Goal: Information Seeking & Learning: Learn about a topic

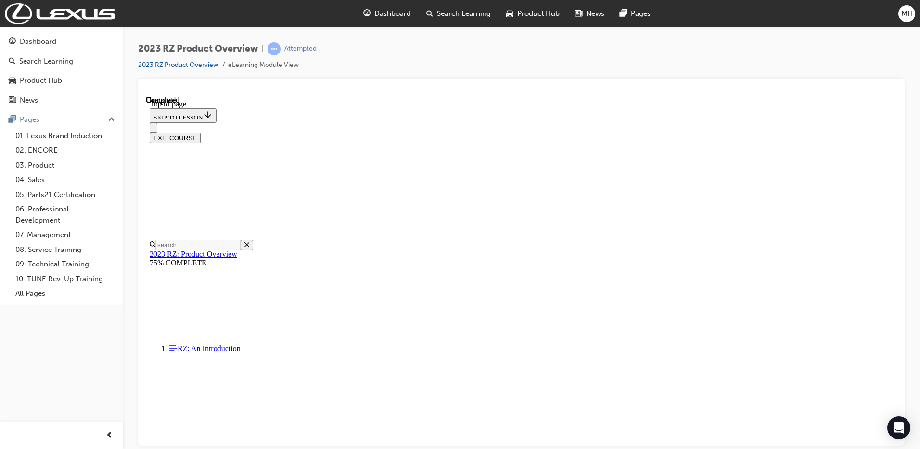
scroll to position [30, 0]
drag, startPoint x: 487, startPoint y: 375, endPoint x: 479, endPoint y: 374, distance: 7.4
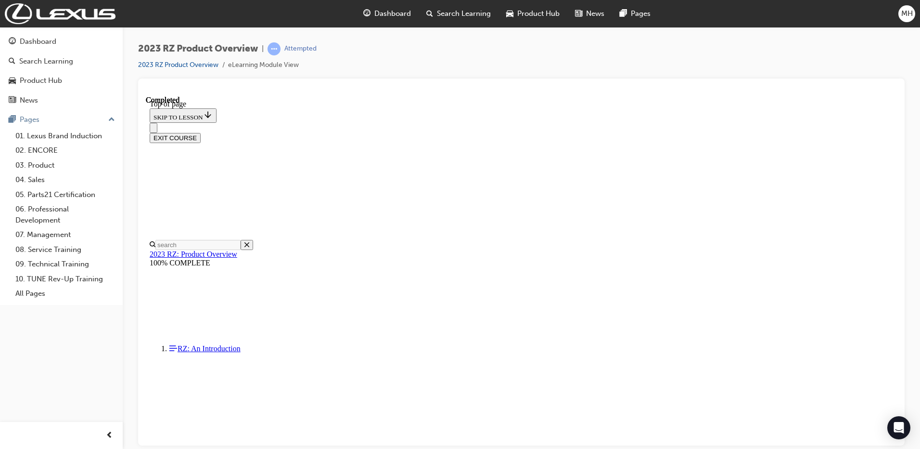
click at [201, 132] on button "EXIT COURSE" at bounding box center [175, 137] width 51 height 10
click at [44, 42] on div "Dashboard" at bounding box center [38, 41] width 37 height 11
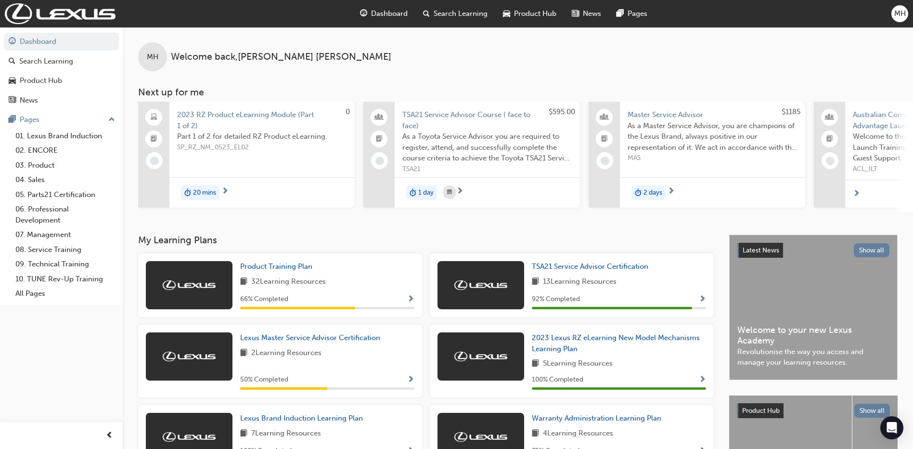
click at [264, 115] on span "2023 RZ Product eLearning Module (Part 1 of 2)" at bounding box center [262, 120] width 170 height 22
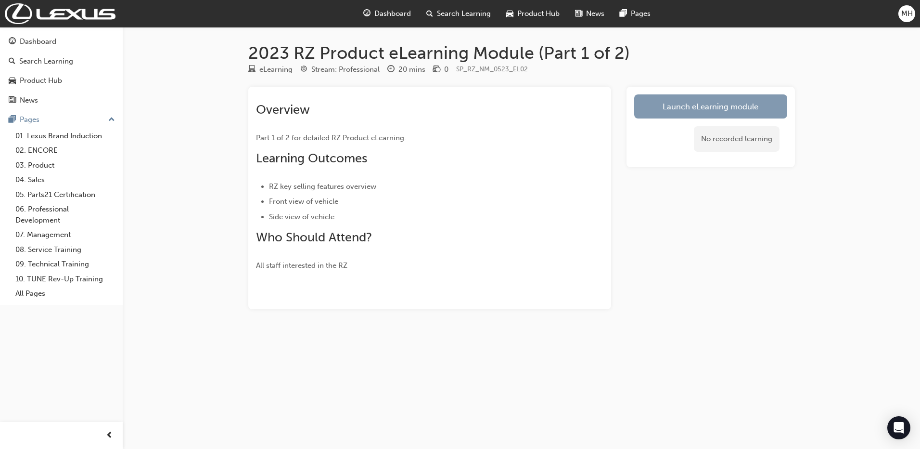
click at [728, 104] on link "Launch eLearning module" at bounding box center [710, 106] width 153 height 24
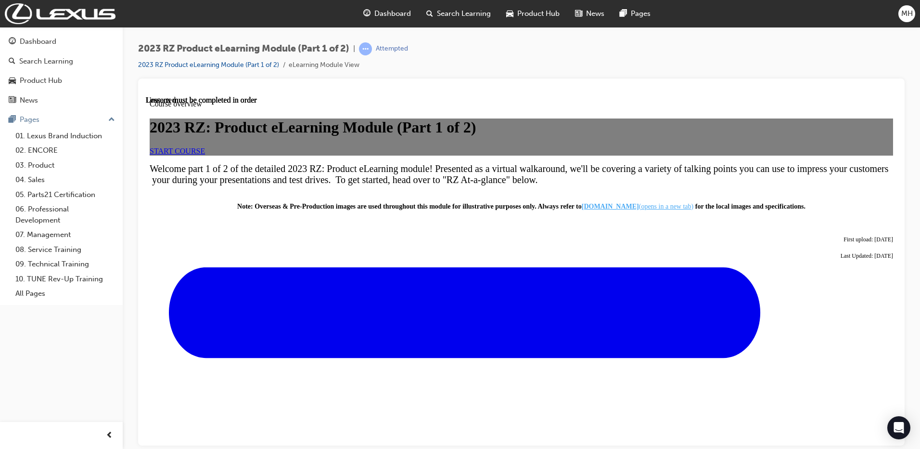
scroll to position [328, 0]
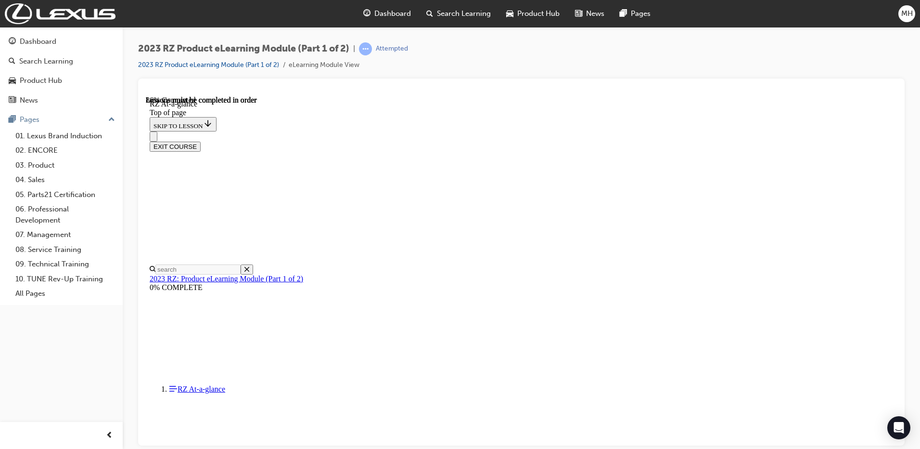
scroll to position [1093, 0]
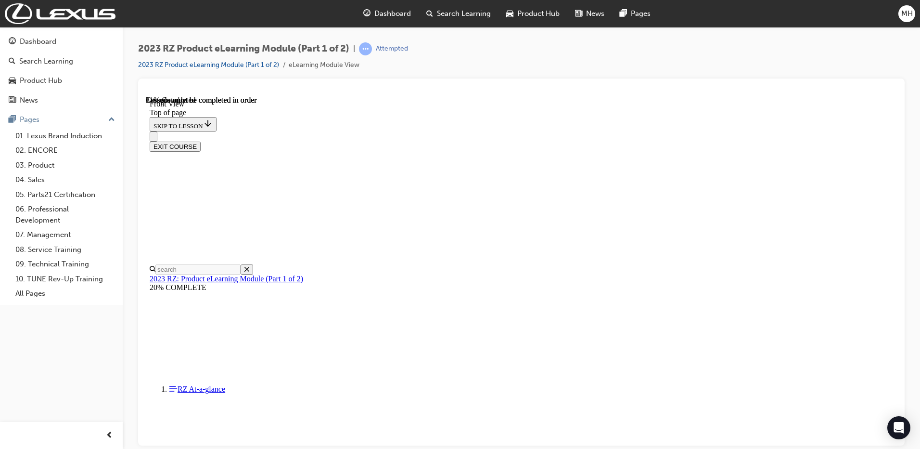
drag, startPoint x: 611, startPoint y: 138, endPoint x: 560, endPoint y: 158, distance: 55.5
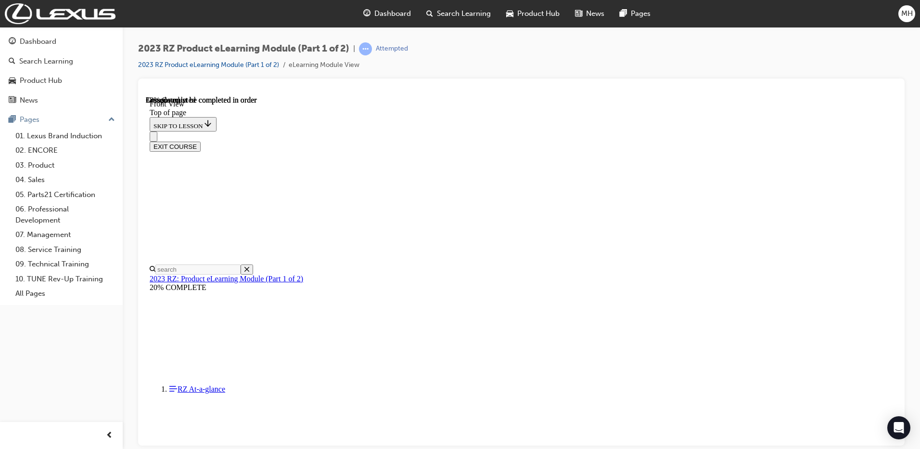
scroll to position [1318, 0]
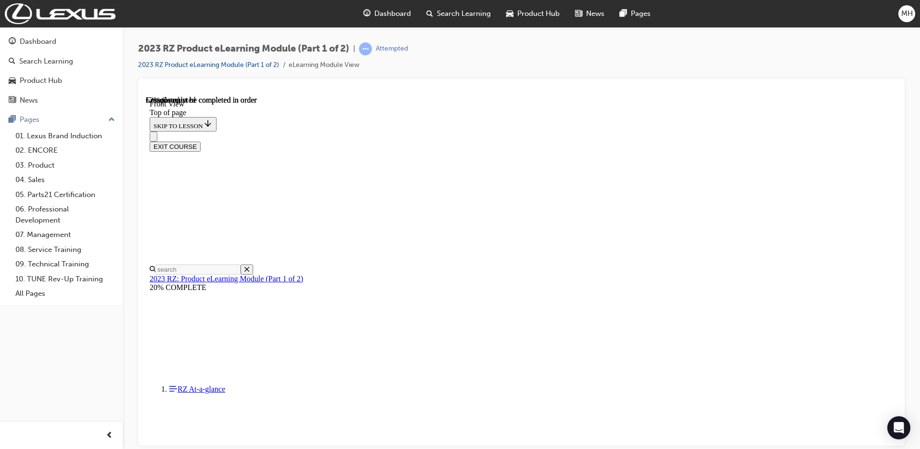
scroll to position [2281, 0]
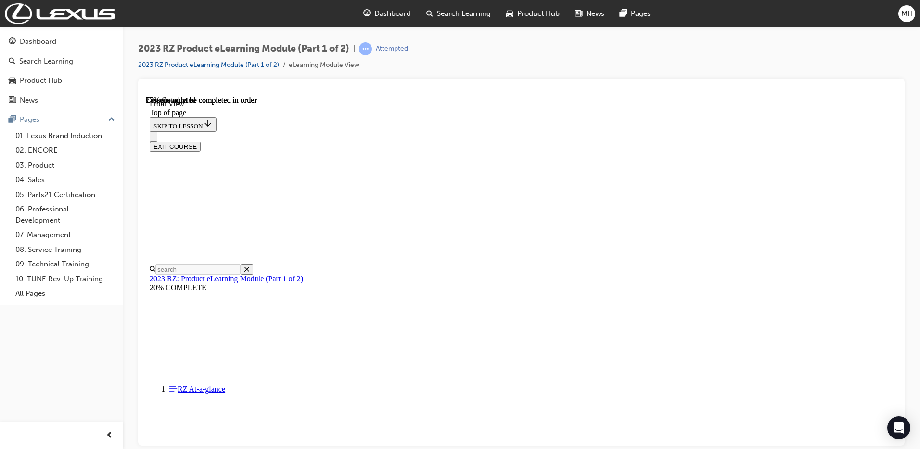
scroll to position [3703, 0]
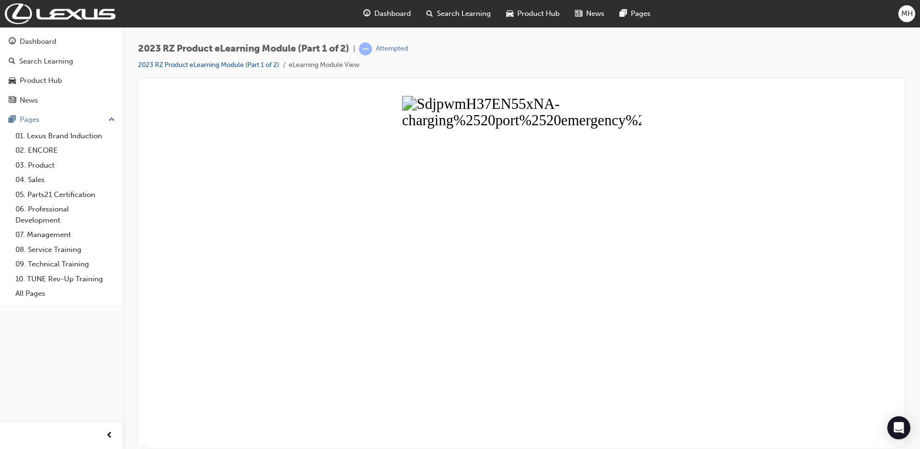
click at [580, 320] on button "Unzoom image" at bounding box center [521, 270] width 751 height 351
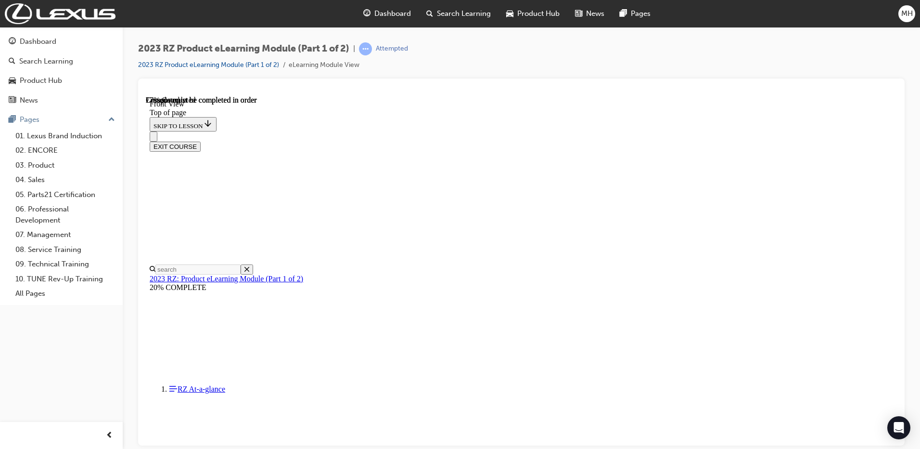
scroll to position [2596, 0]
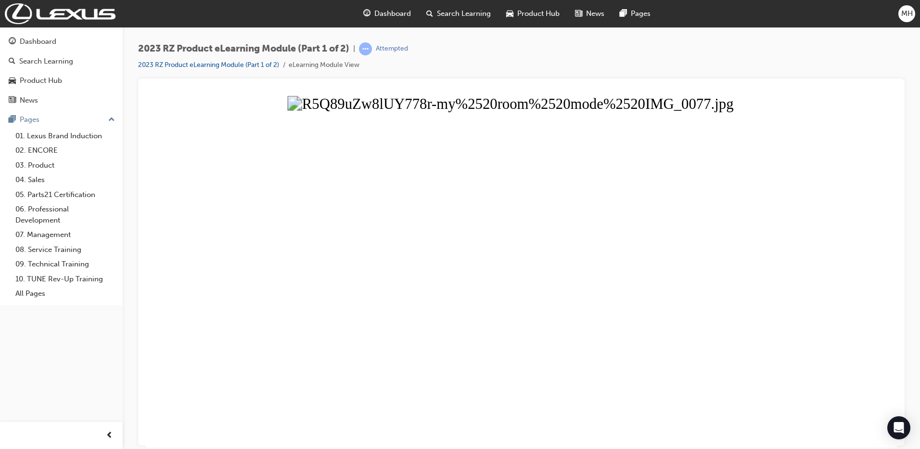
click at [555, 236] on button "Unzoom image" at bounding box center [521, 270] width 751 height 351
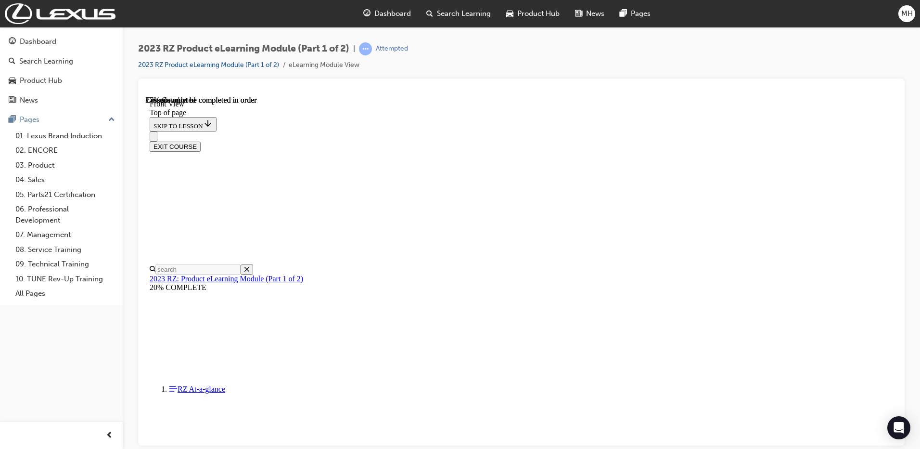
scroll to position [1826, 0]
drag, startPoint x: 463, startPoint y: 384, endPoint x: 642, endPoint y: 381, distance: 179.6
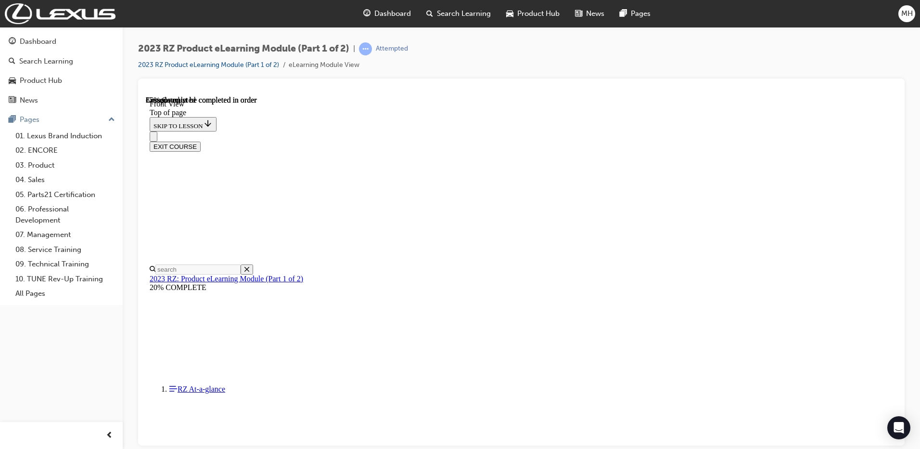
scroll to position [142, 0]
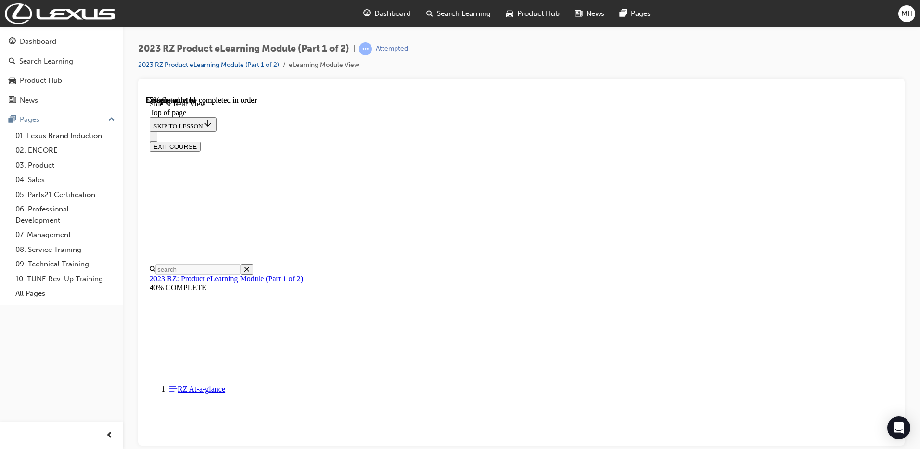
scroll to position [0, 0]
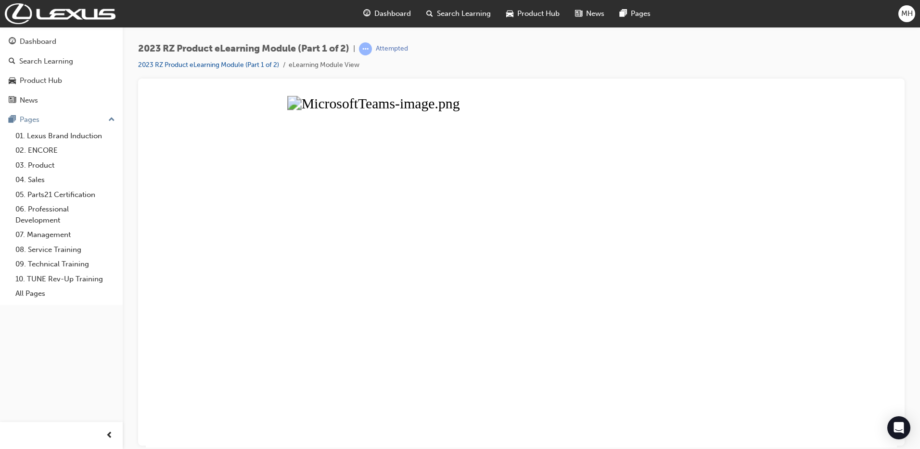
click at [453, 212] on button "Unzoom image" at bounding box center [521, 270] width 751 height 351
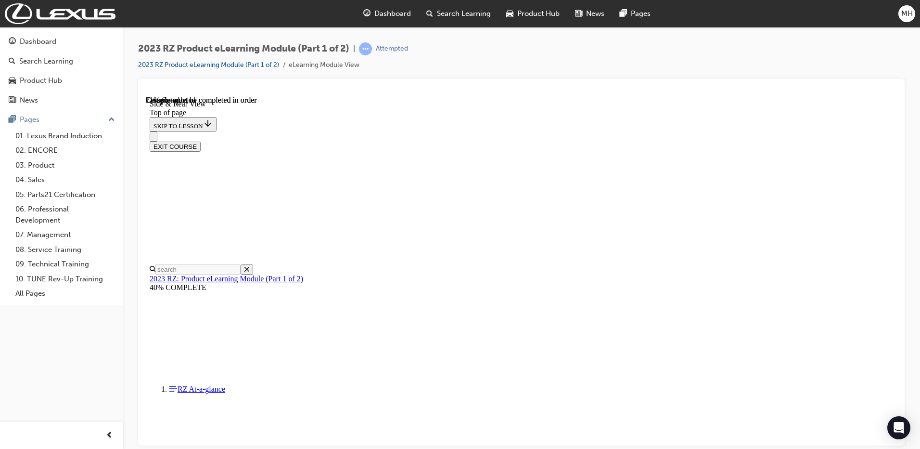
scroll to position [261, 0]
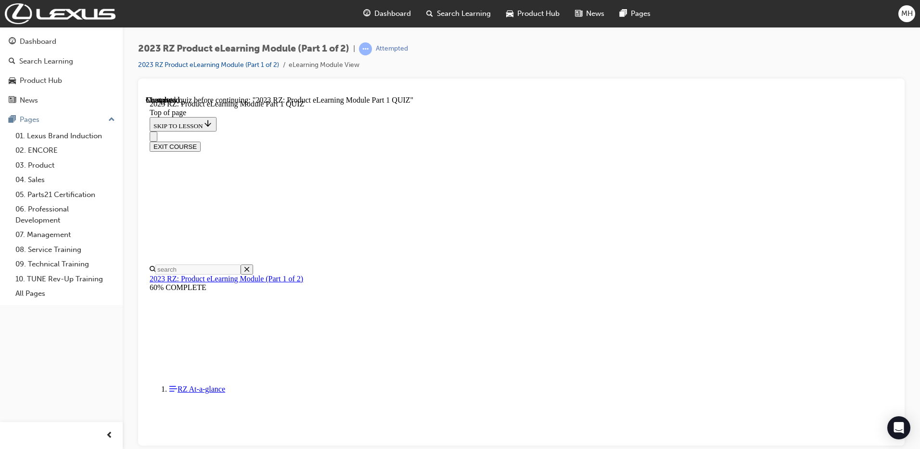
scroll to position [30, 0]
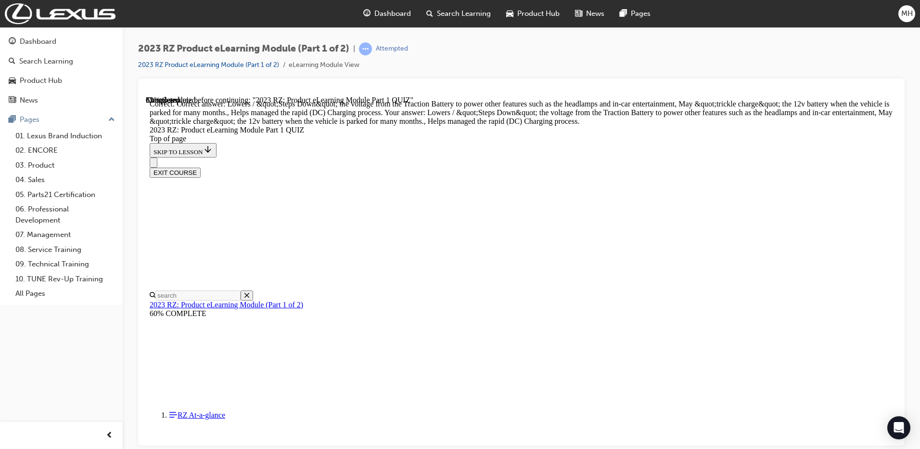
scroll to position [394, 0]
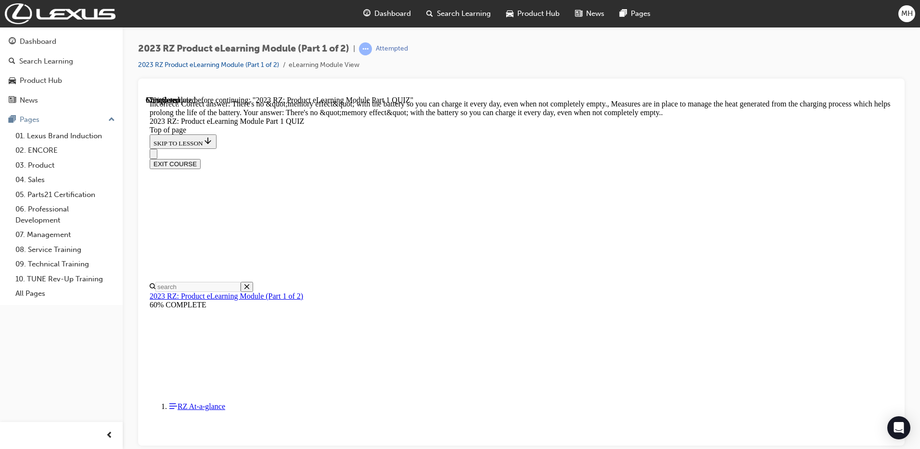
scroll to position [343, 0]
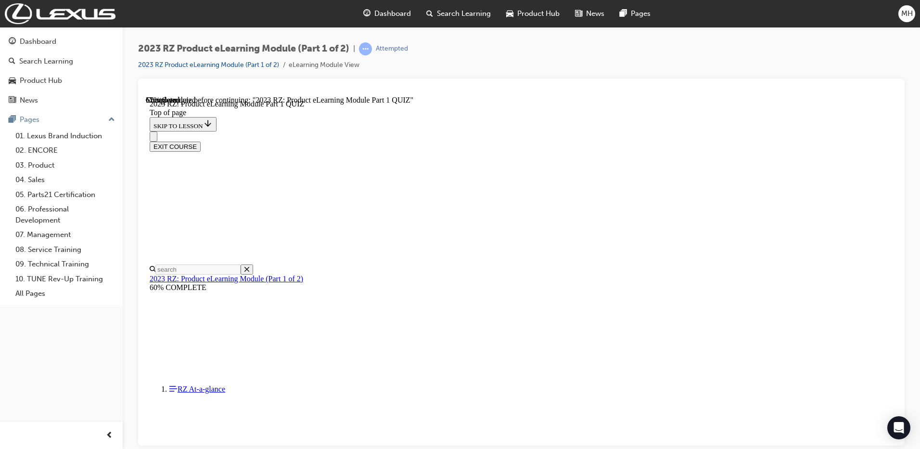
scroll to position [29, 0]
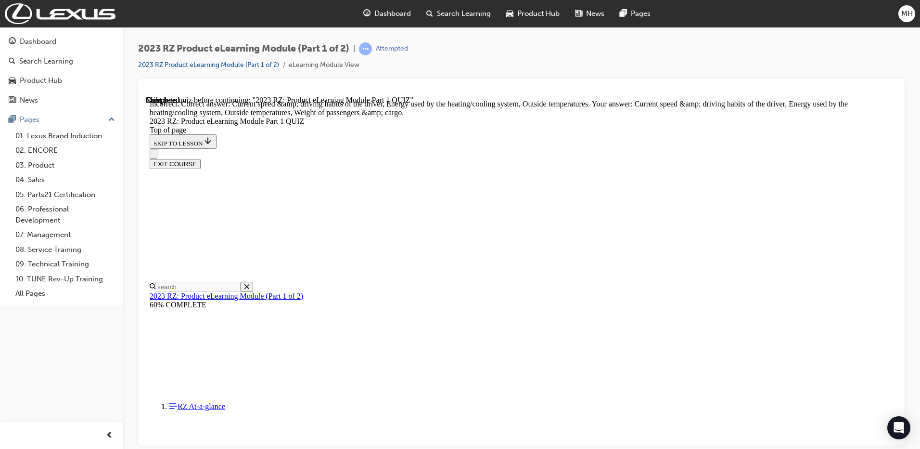
scroll to position [172, 0]
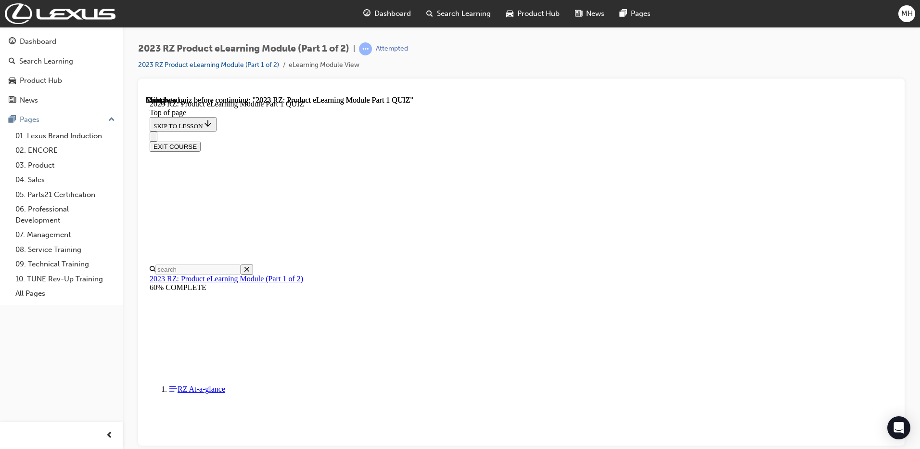
scroll to position [171, 0]
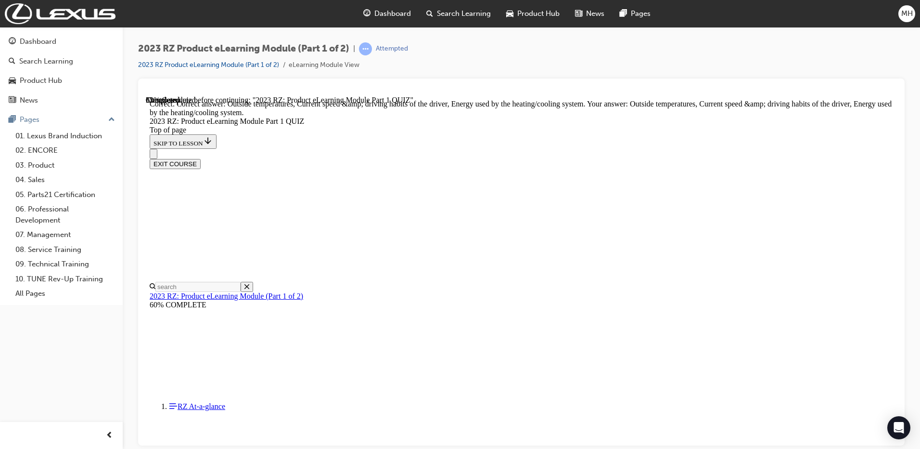
scroll to position [172, 0]
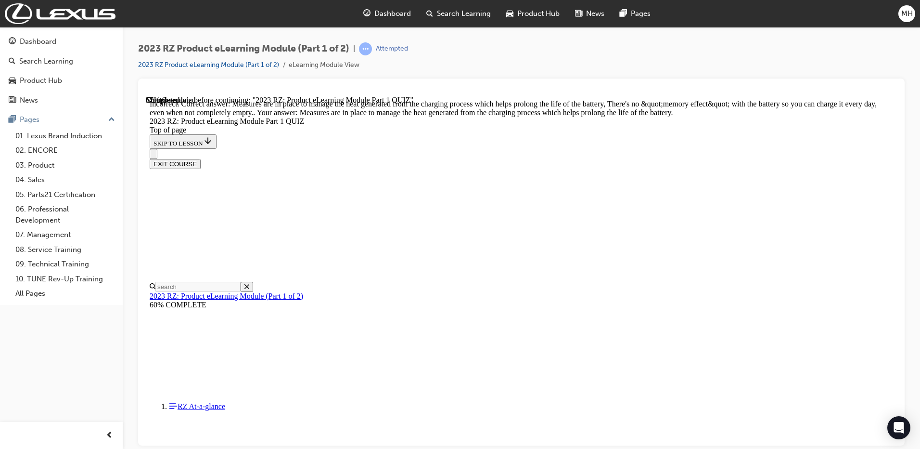
scroll to position [343, 0]
drag, startPoint x: 571, startPoint y: 392, endPoint x: 569, endPoint y: 402, distance: 10.3
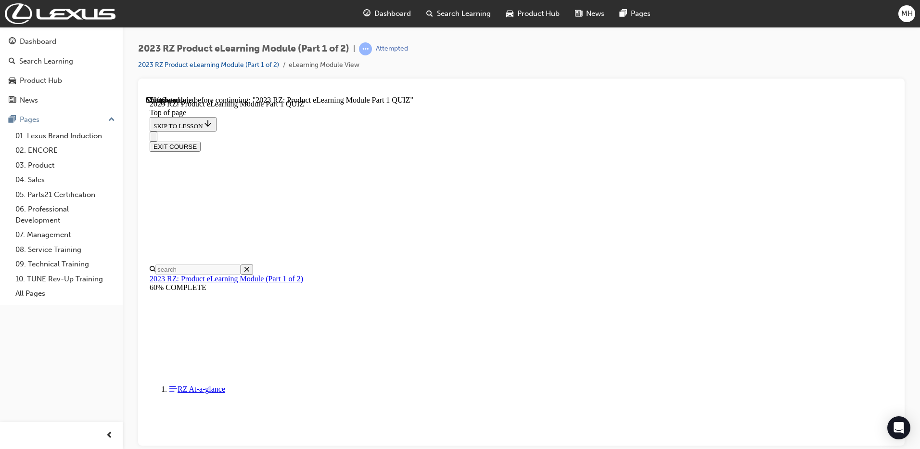
scroll to position [318, 0]
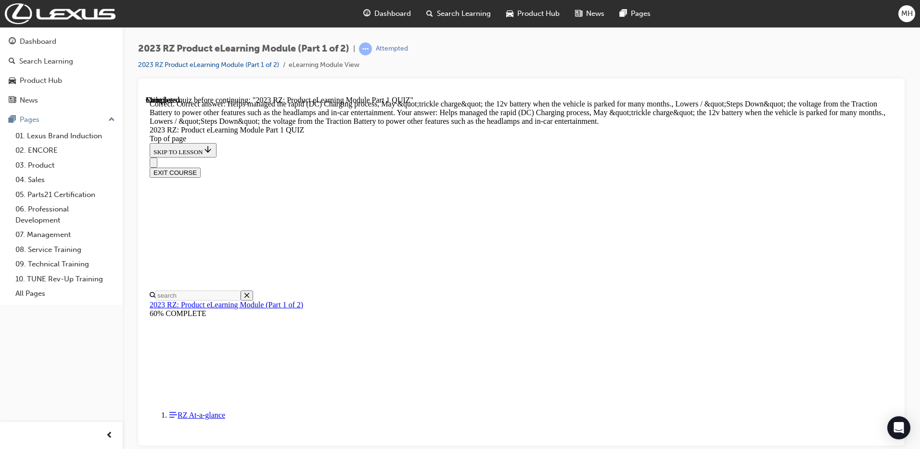
scroll to position [394, 0]
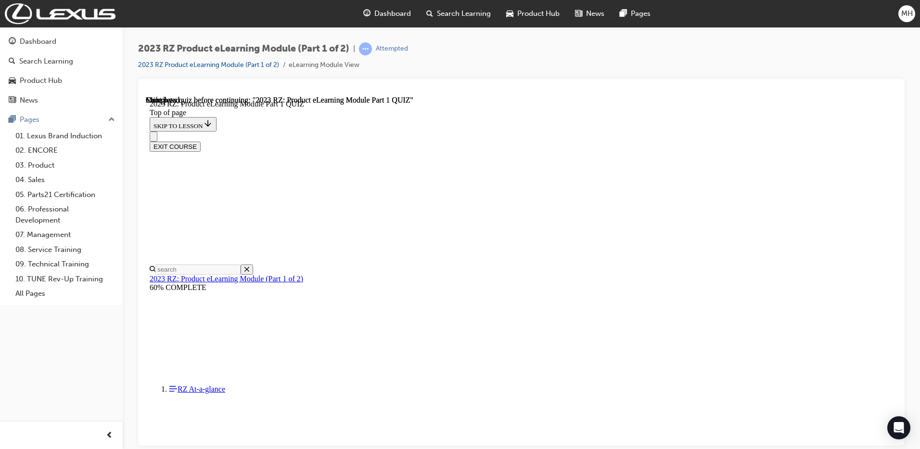
scroll to position [171, 0]
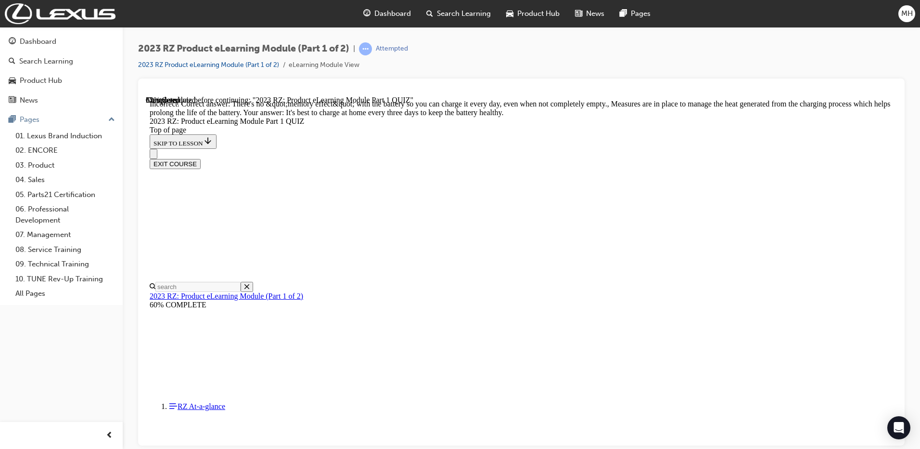
scroll to position [343, 0]
drag, startPoint x: 596, startPoint y: 410, endPoint x: 595, endPoint y: 404, distance: 6.0
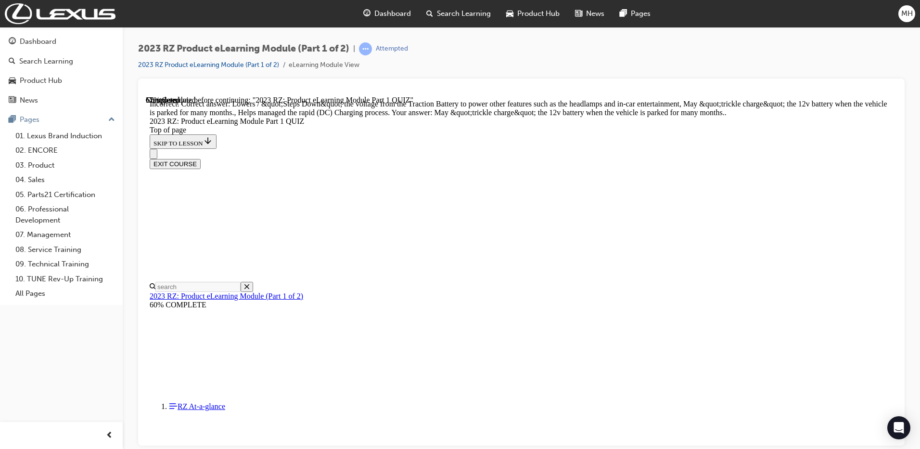
scroll to position [29, 0]
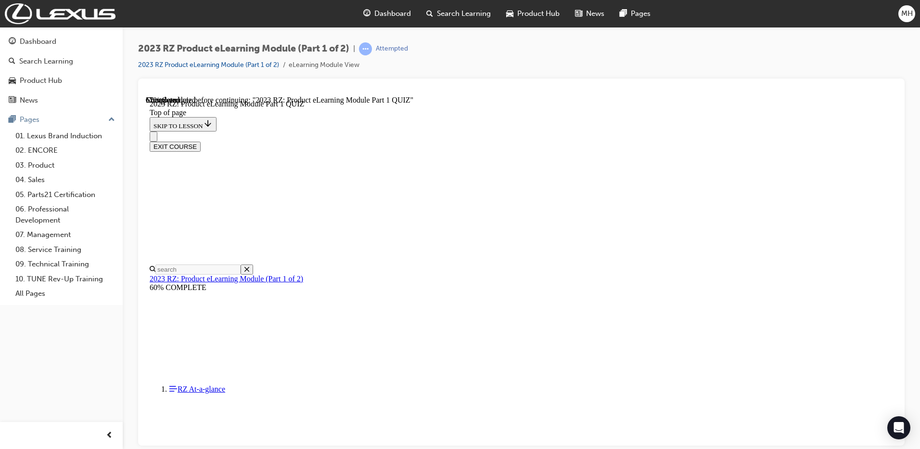
drag, startPoint x: 444, startPoint y: 372, endPoint x: 466, endPoint y: 374, distance: 22.2
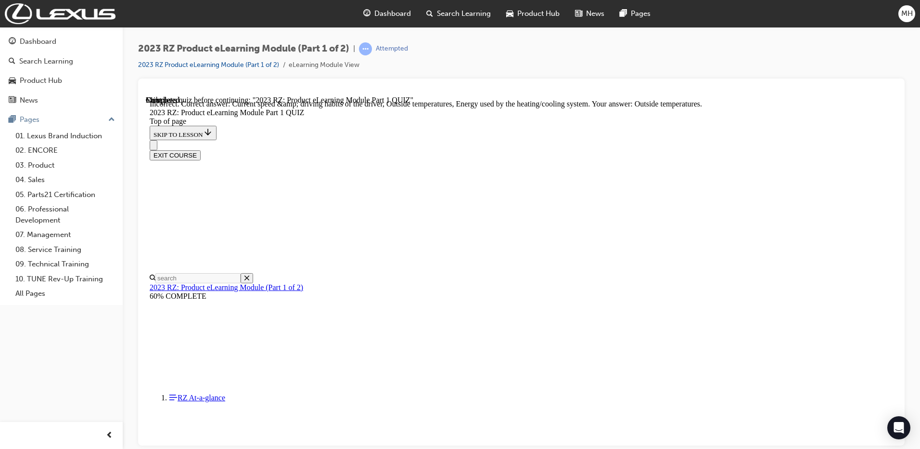
scroll to position [172, 0]
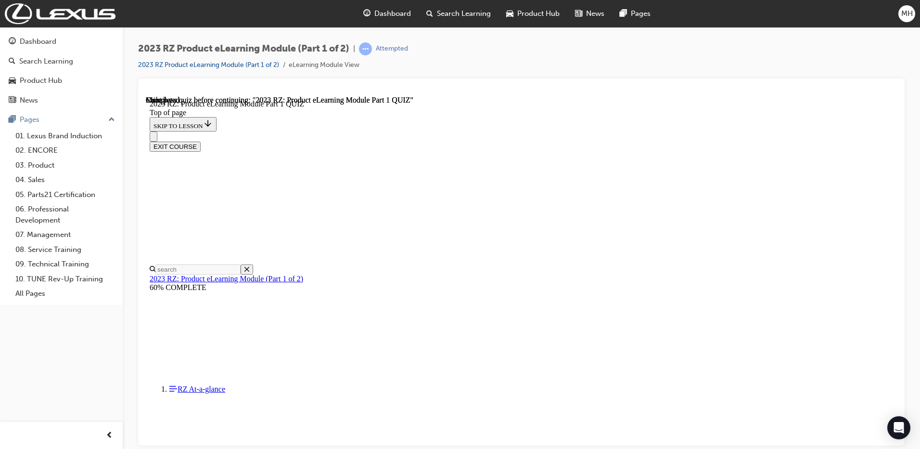
scroll to position [171, 0]
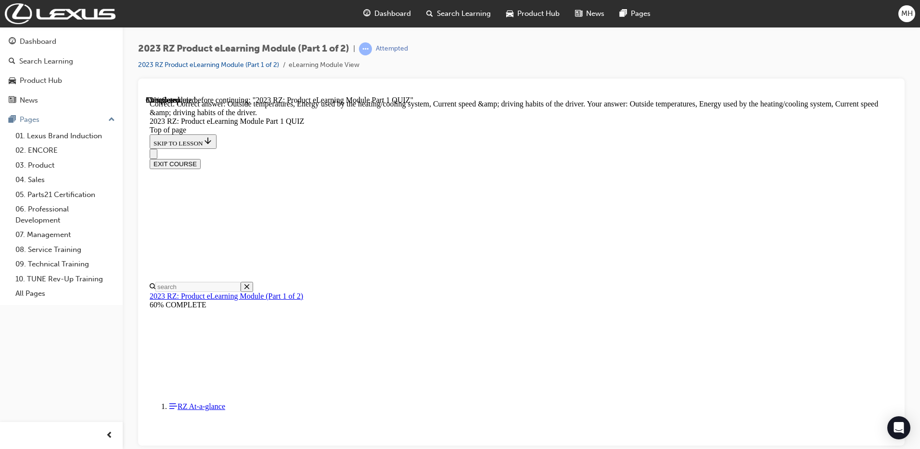
scroll to position [172, 0]
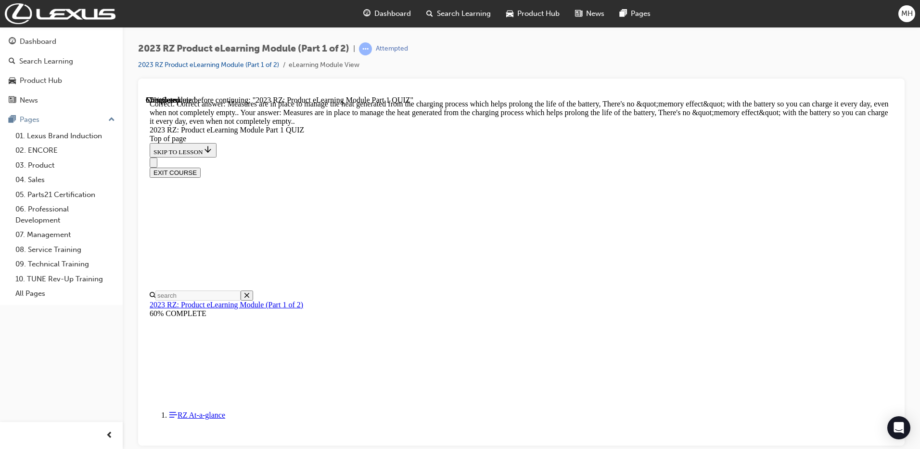
scroll to position [343, 0]
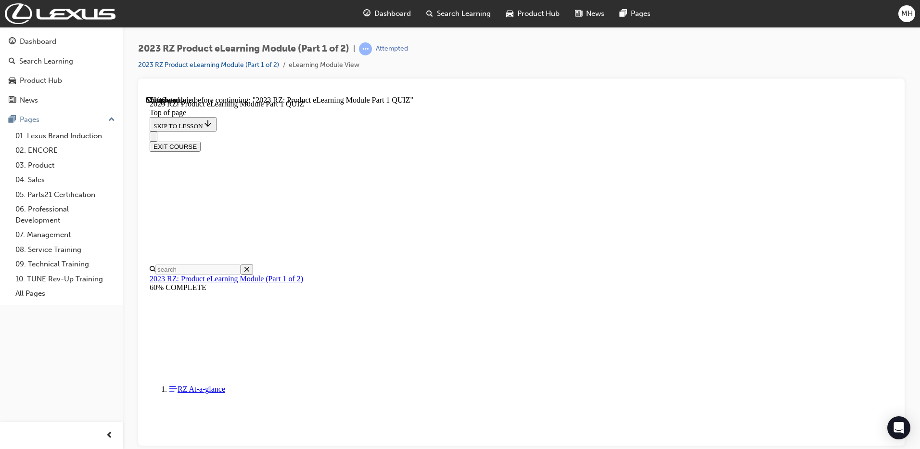
scroll to position [318, 0]
drag, startPoint x: 580, startPoint y: 398, endPoint x: 586, endPoint y: 401, distance: 6.5
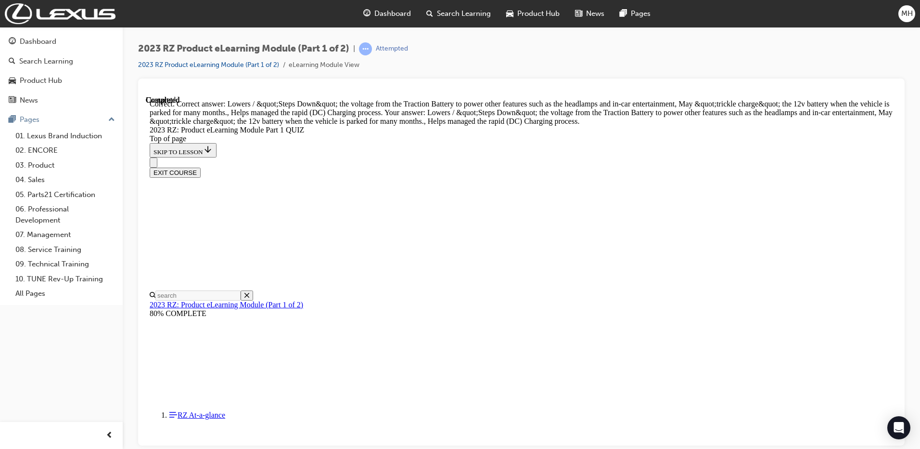
scroll to position [394, 0]
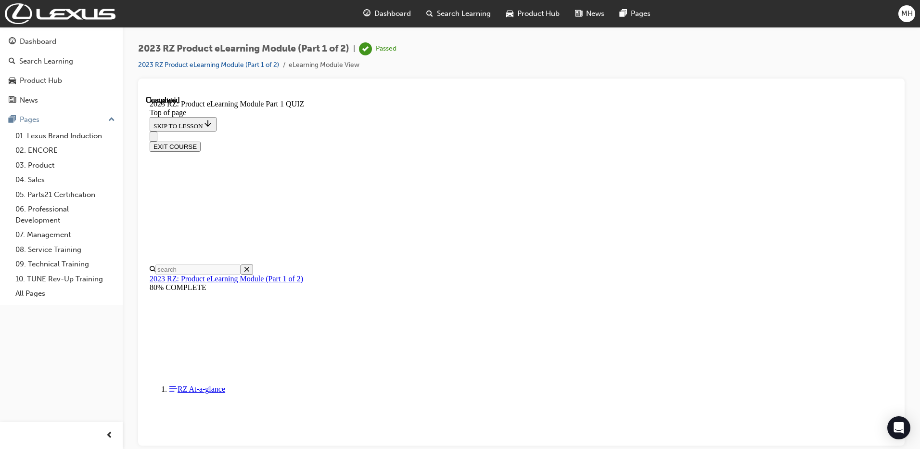
scroll to position [171, 0]
click at [201, 141] on button "EXIT COURSE" at bounding box center [175, 146] width 51 height 10
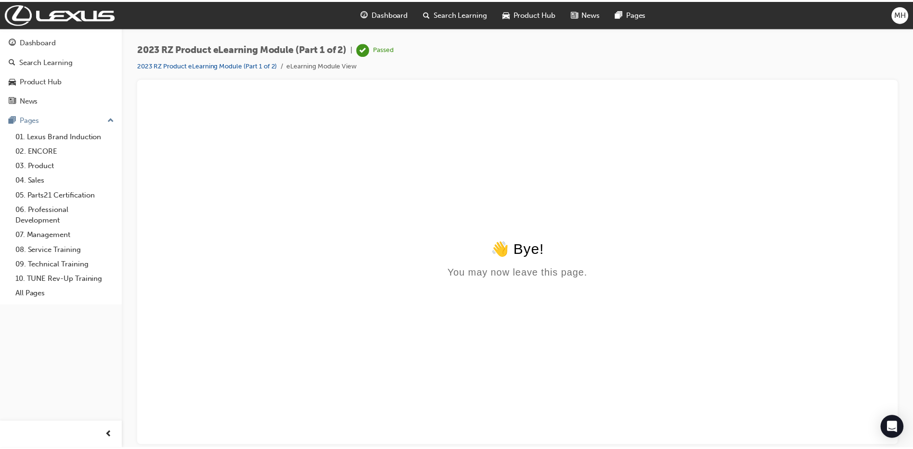
scroll to position [0, 0]
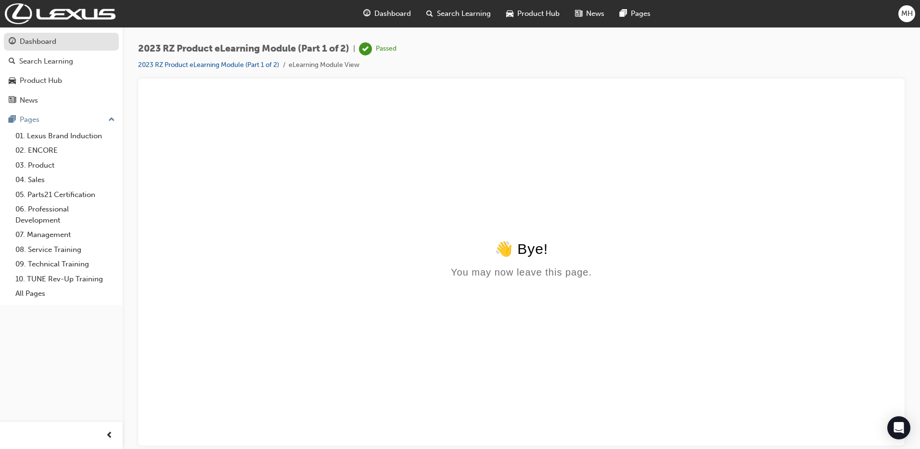
click at [43, 48] on link "Dashboard" at bounding box center [61, 42] width 115 height 18
